Goal: Find contact information: Find contact information

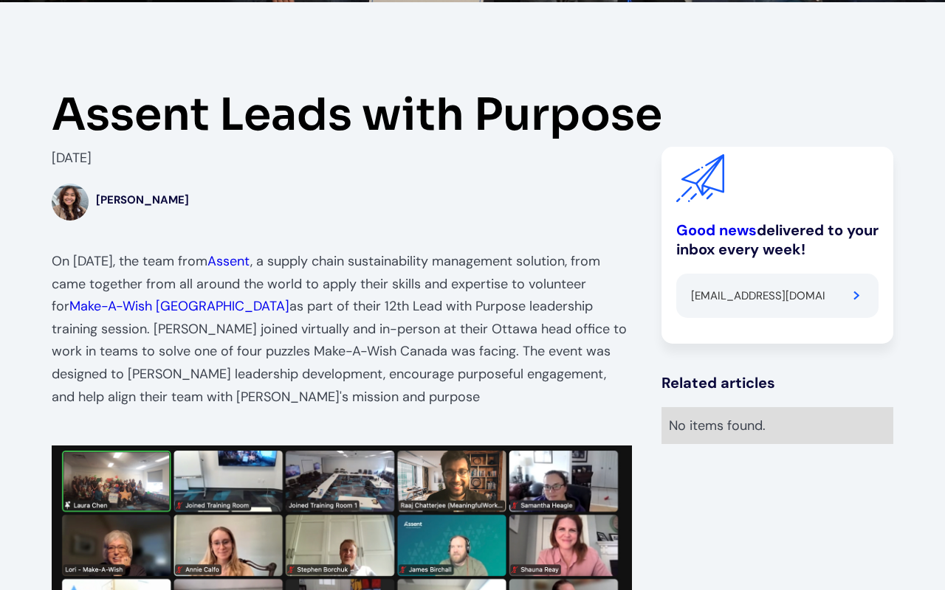
type input "[EMAIL_ADDRESS][DOMAIN_NAME]"
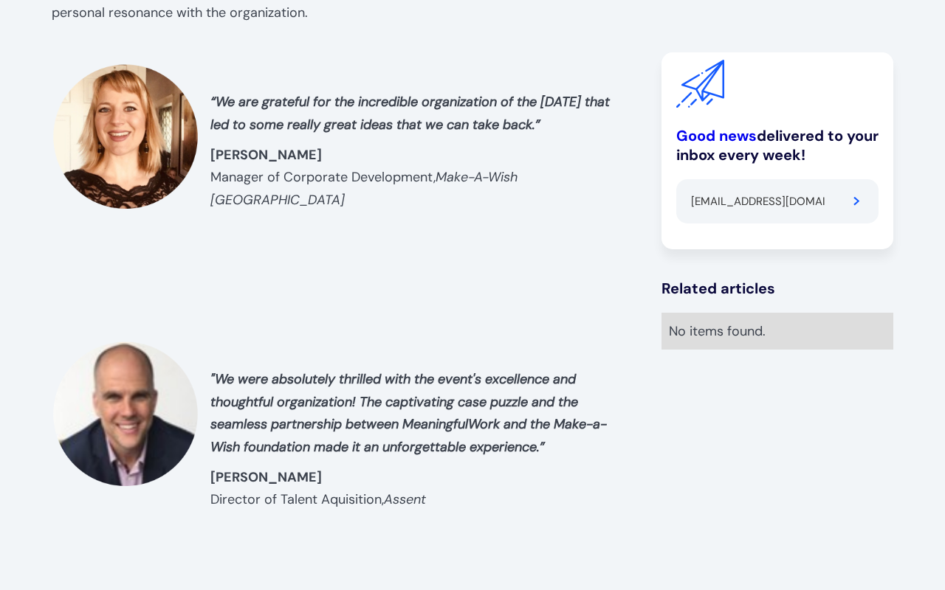
type input "DELCrJY"
type input "Please wait..."
type input "DELCrJY"
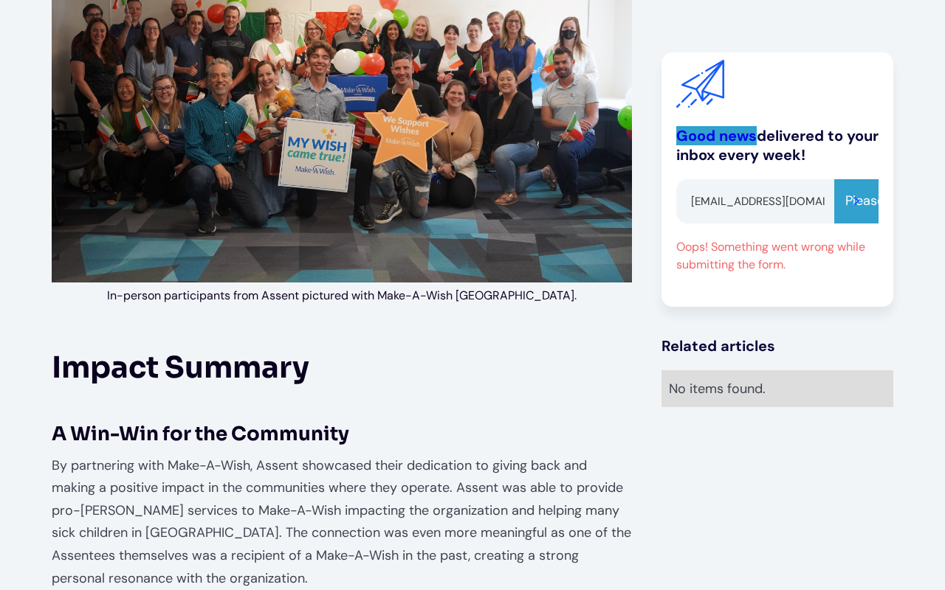
scroll to position [3372, 0]
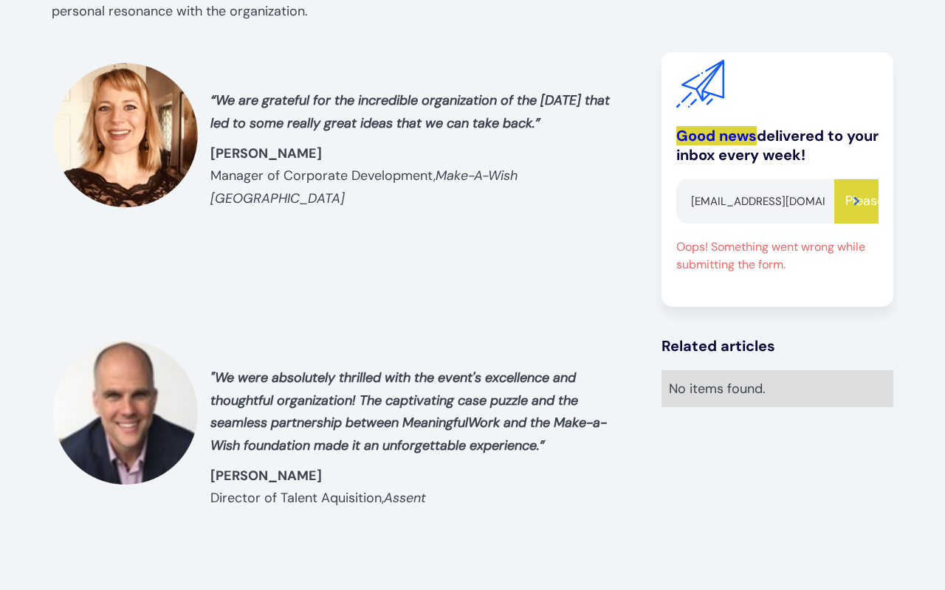
type input "[EMAIL_ADDRESS][DOMAIN_NAME]"
